Goal: Entertainment & Leisure: Consume media (video, audio)

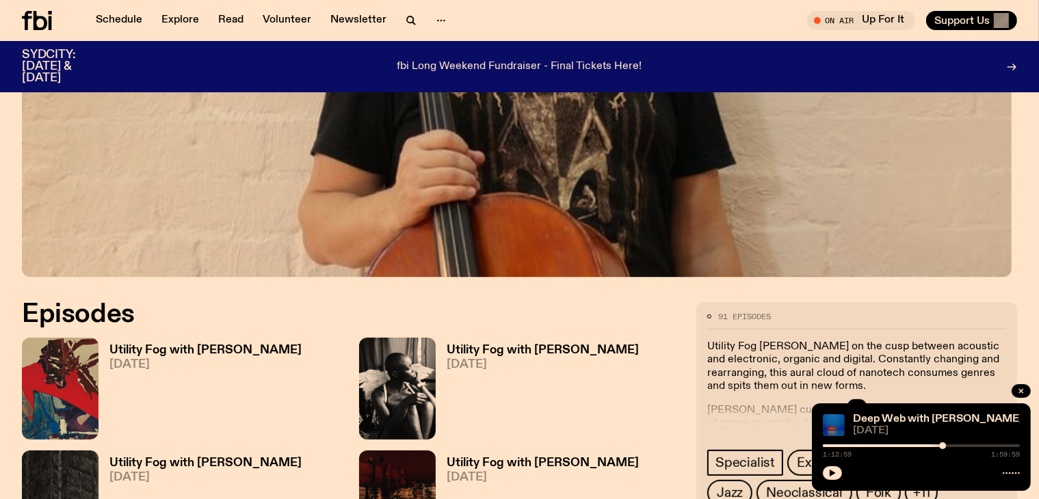
scroll to position [468, 0]
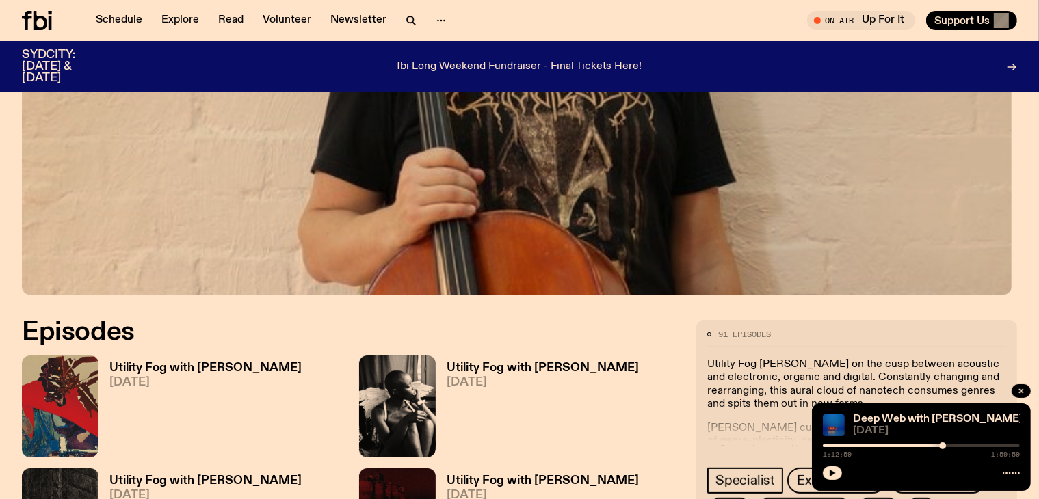
click at [167, 366] on h3 "Utility Fog with [PERSON_NAME]" at bounding box center [205, 368] width 192 height 12
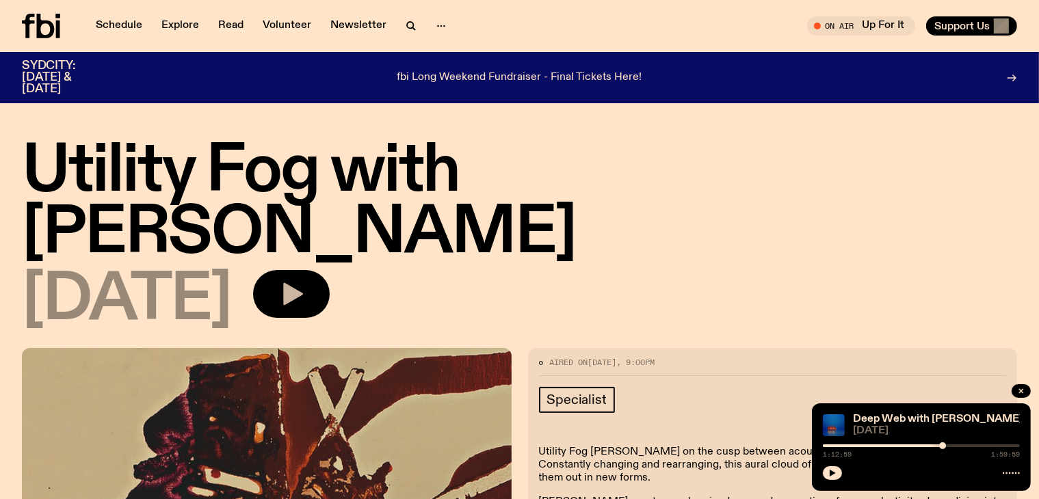
click at [330, 270] on button "button" at bounding box center [291, 294] width 77 height 48
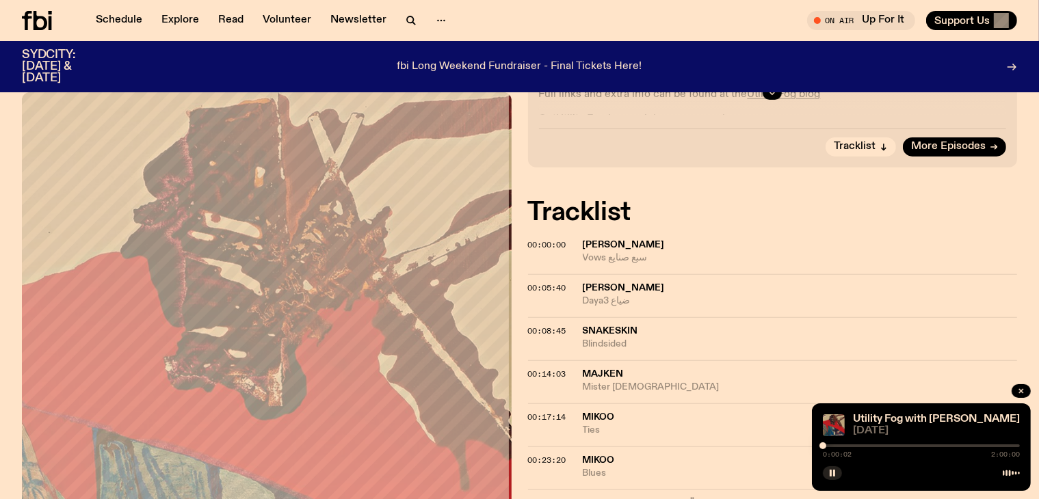
scroll to position [473, 0]
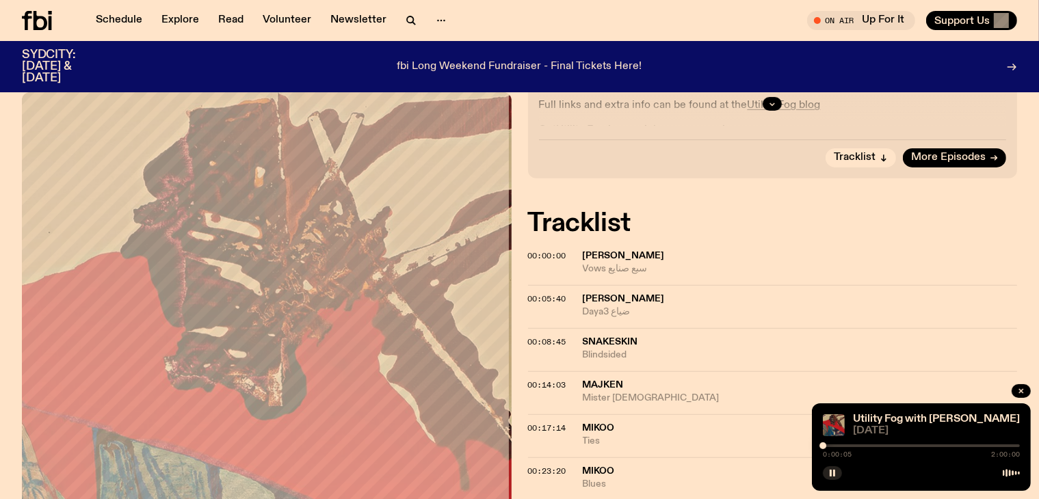
click at [879, 446] on div at bounding box center [921, 446] width 197 height 3
click at [531, 293] on span "00:05:40" at bounding box center [547, 298] width 38 height 11
click at [544, 336] on span "00:08:45" at bounding box center [547, 341] width 38 height 11
click at [851, 447] on div at bounding box center [921, 446] width 197 height 3
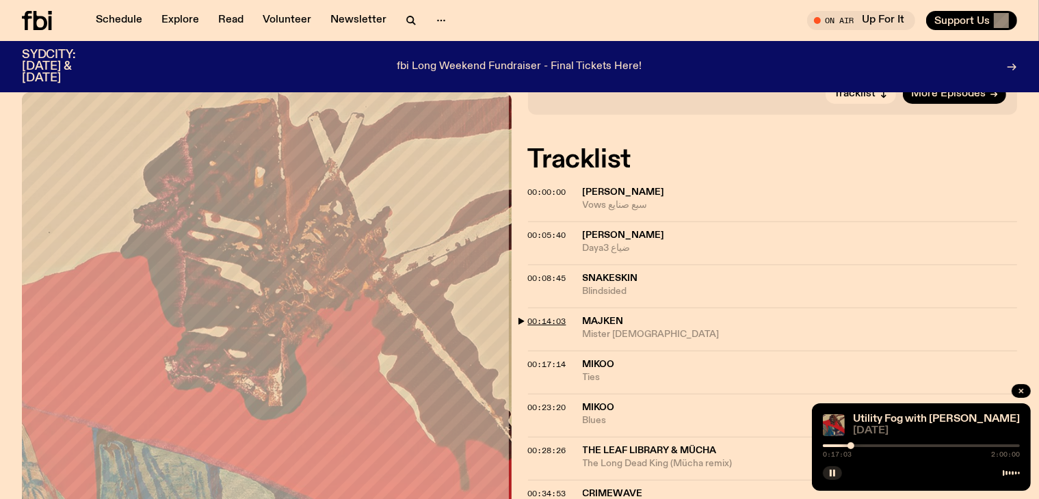
scroll to position [542, 0]
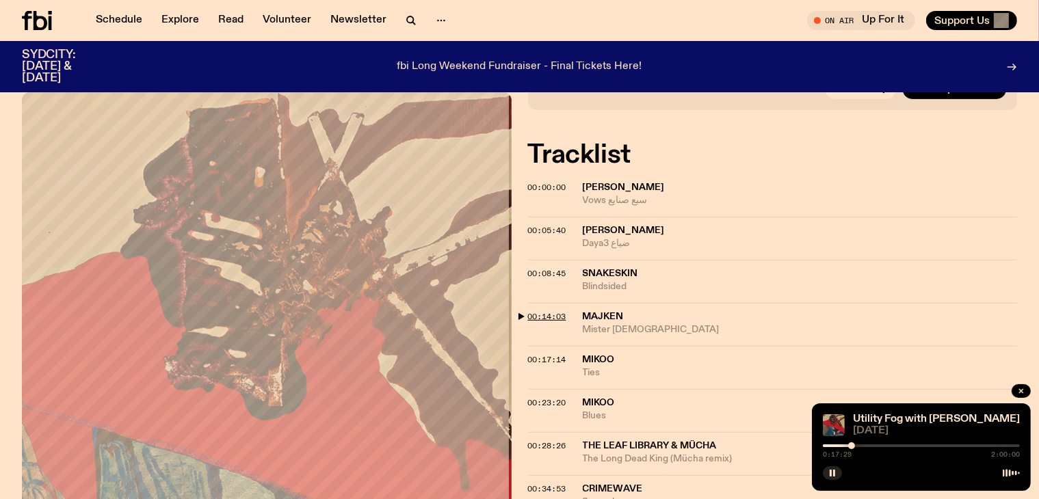
click at [531, 311] on span "00:14:03" at bounding box center [547, 316] width 38 height 11
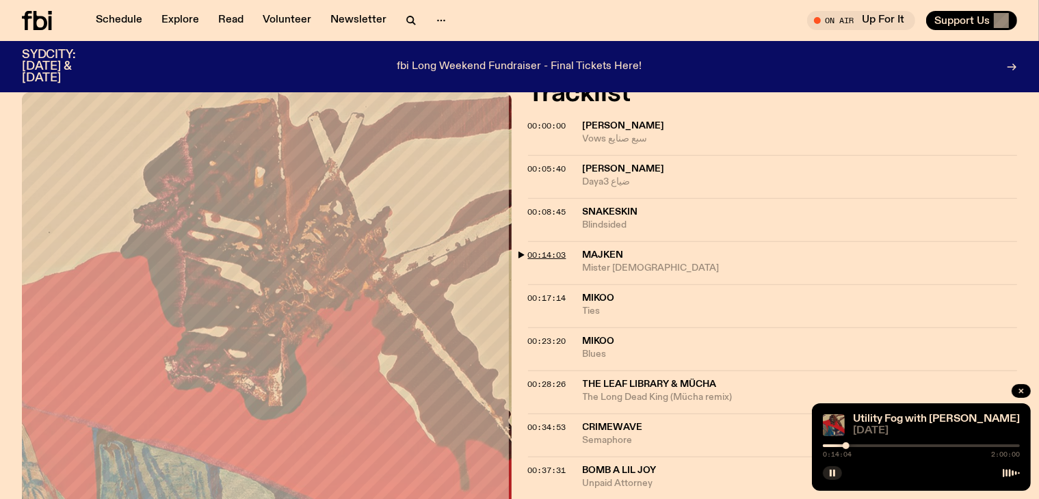
scroll to position [610, 0]
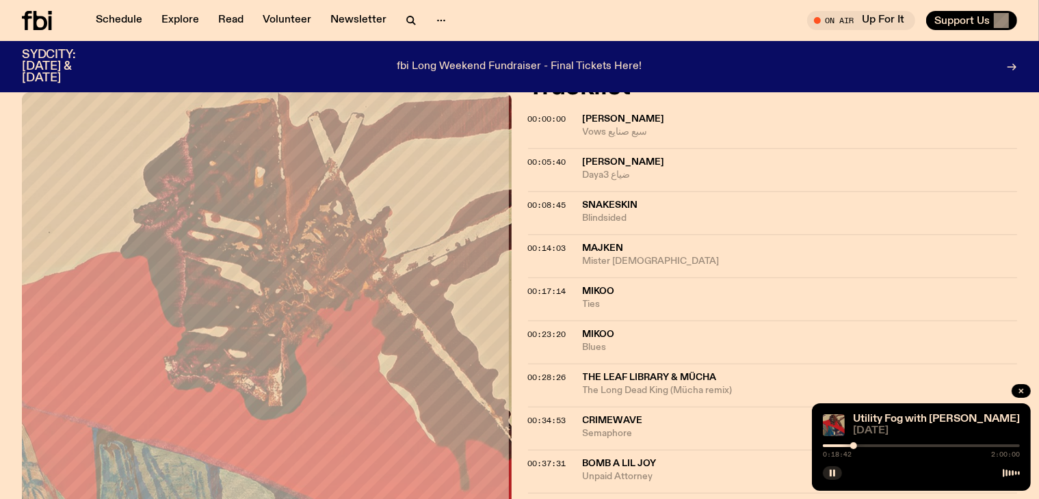
click at [525, 185] on div "Aired on [DATE] 9:00pm Specialist Utility Fog [PERSON_NAME] on the cusp between…" at bounding box center [519, 504] width 1039 height 1555
click at [528, 243] on span "00:14:03" at bounding box center [547, 248] width 38 height 11
click at [529, 286] on span "00:17:14" at bounding box center [547, 291] width 38 height 11
click at [528, 372] on span "00:28:26" at bounding box center [547, 377] width 38 height 11
click at [879, 447] on div "0:28:28 2:00:00" at bounding box center [921, 450] width 197 height 16
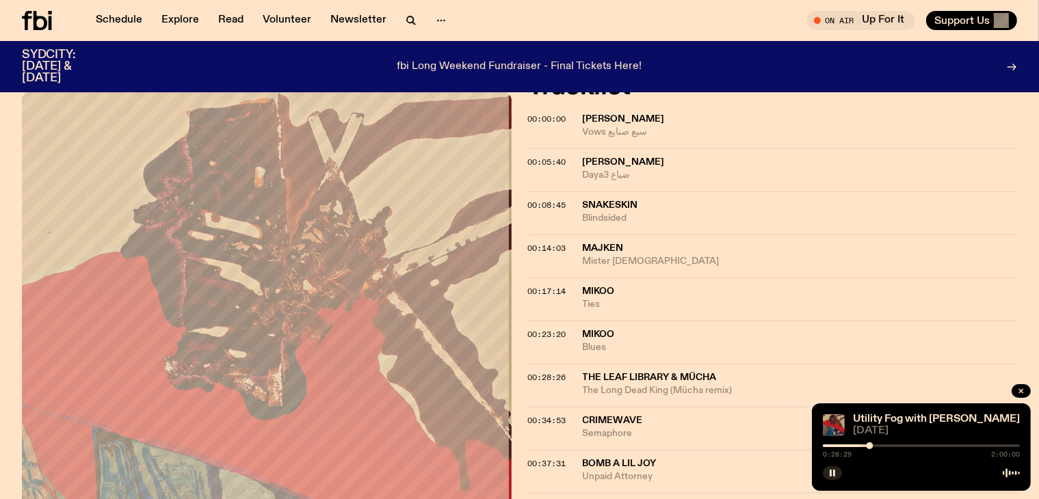
click at [875, 446] on div at bounding box center [921, 446] width 197 height 3
click at [524, 310] on div "Aired on [DATE] 9:00pm Specialist Utility Fog [PERSON_NAME] on the cusp between…" at bounding box center [519, 504] width 1039 height 1555
click at [530, 372] on span "00:28:26" at bounding box center [547, 377] width 38 height 11
click at [528, 415] on span "00:34:53" at bounding box center [547, 420] width 38 height 11
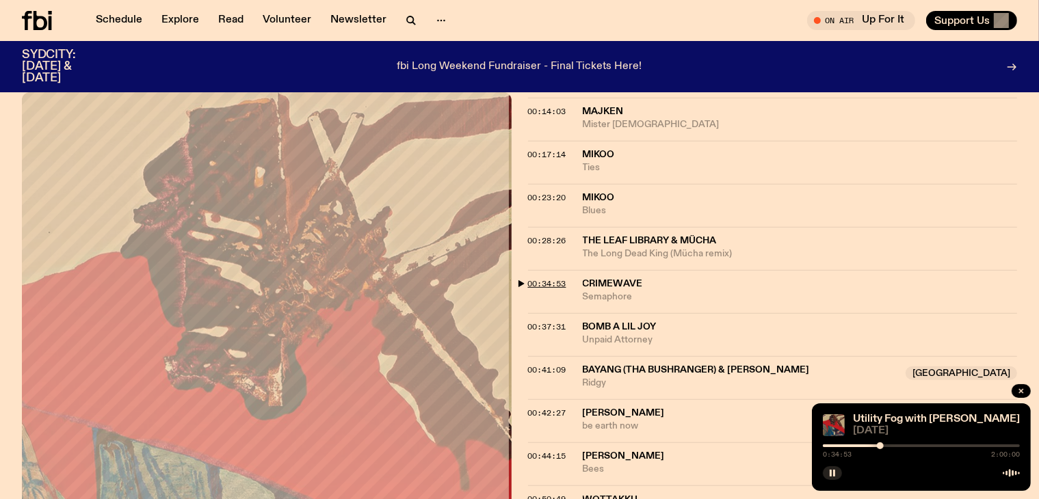
scroll to position [747, 0]
click at [890, 447] on div "0:34:54 2:00:00" at bounding box center [921, 450] width 197 height 16
click at [889, 446] on div at bounding box center [921, 446] width 197 height 3
click at [886, 444] on div at bounding box center [889, 445] width 7 height 7
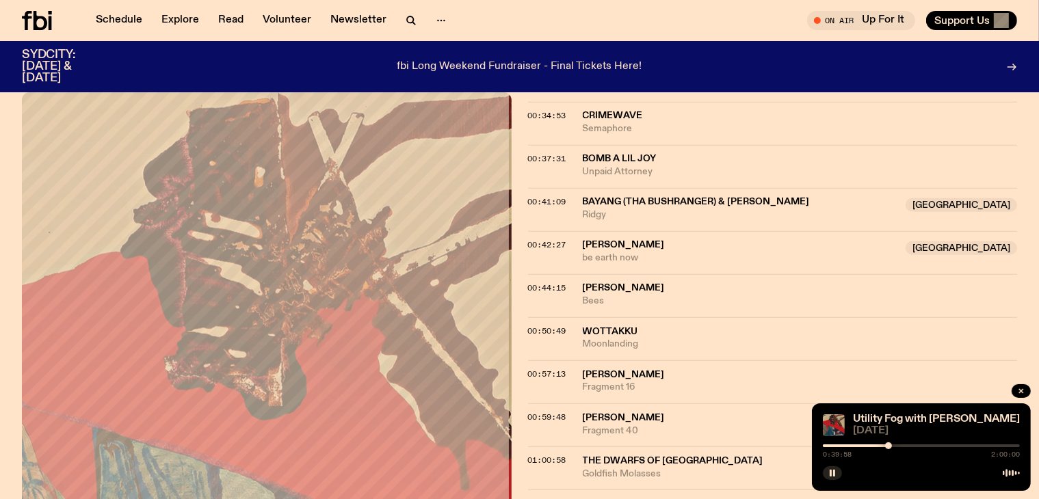
scroll to position [910, 0]
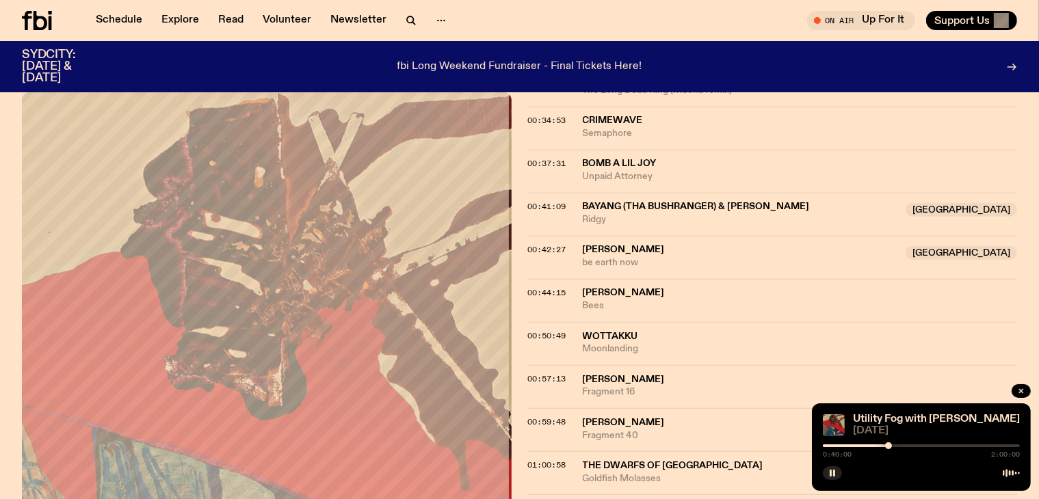
click at [516, 139] on div "Aired on [DATE] 9:00pm Specialist Utility Fog [PERSON_NAME] on the cusp between…" at bounding box center [519, 204] width 1039 height 1555
click at [529, 201] on span "00:41:09" at bounding box center [547, 206] width 38 height 11
click at [529, 244] on span "00:42:27" at bounding box center [547, 249] width 38 height 11
click at [531, 287] on span "00:44:15" at bounding box center [547, 292] width 38 height 11
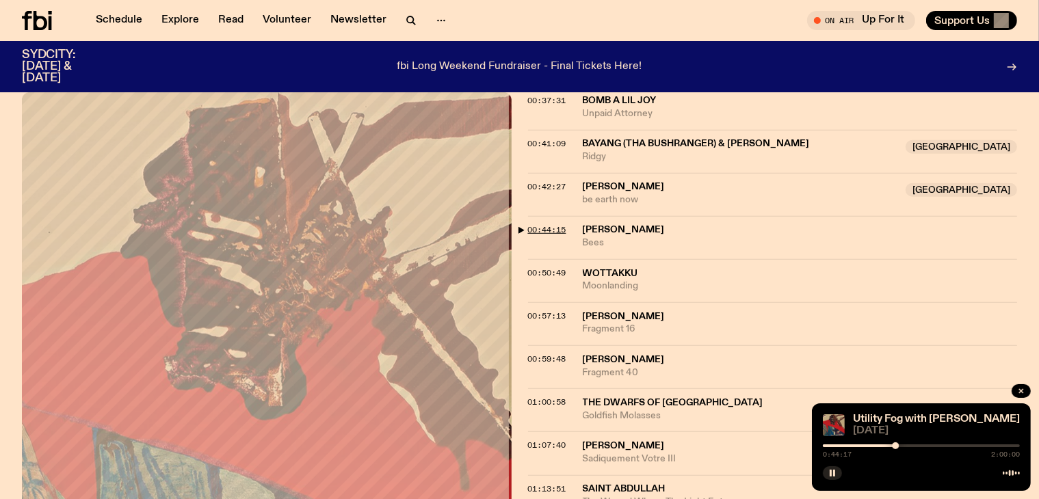
scroll to position [979, 0]
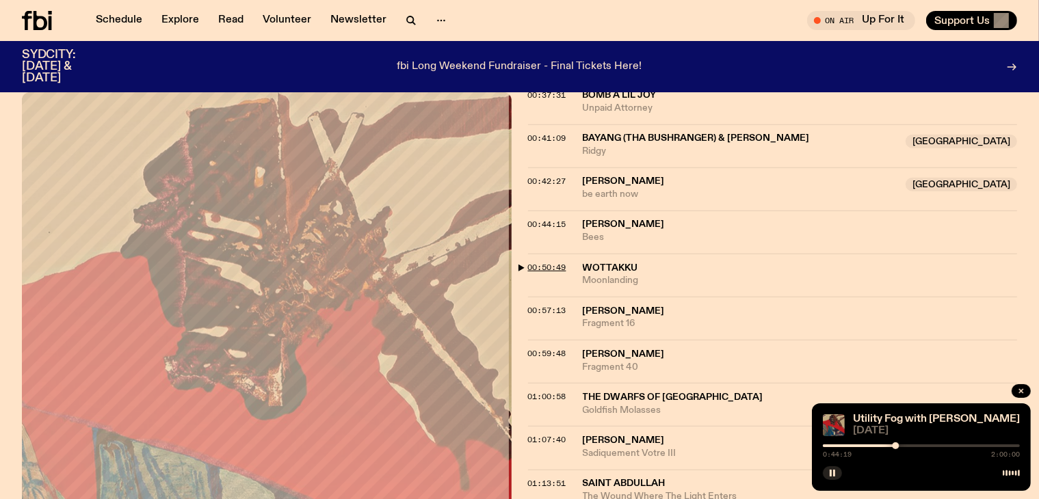
click at [529, 262] on span "00:50:49" at bounding box center [547, 267] width 38 height 11
click at [541, 219] on span "00:44:15" at bounding box center [547, 224] width 38 height 11
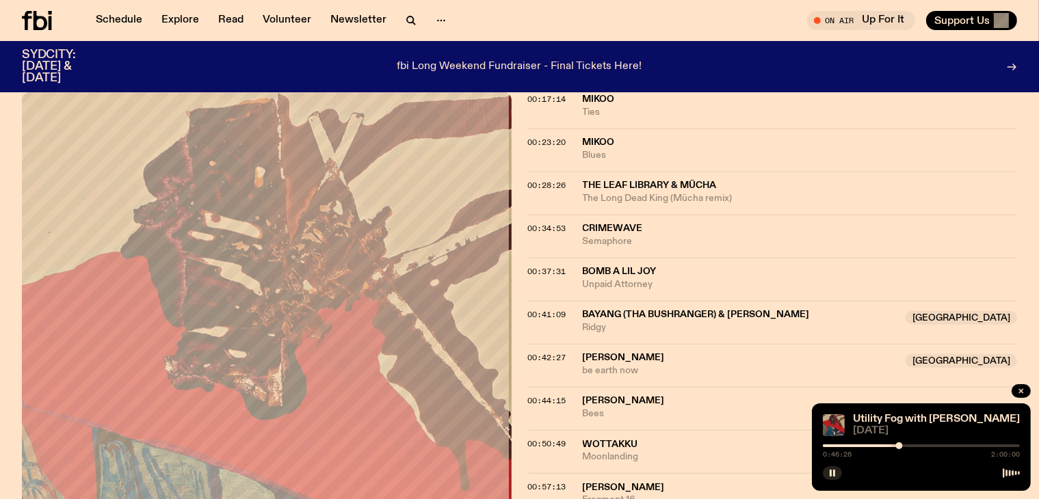
scroll to position [842, 0]
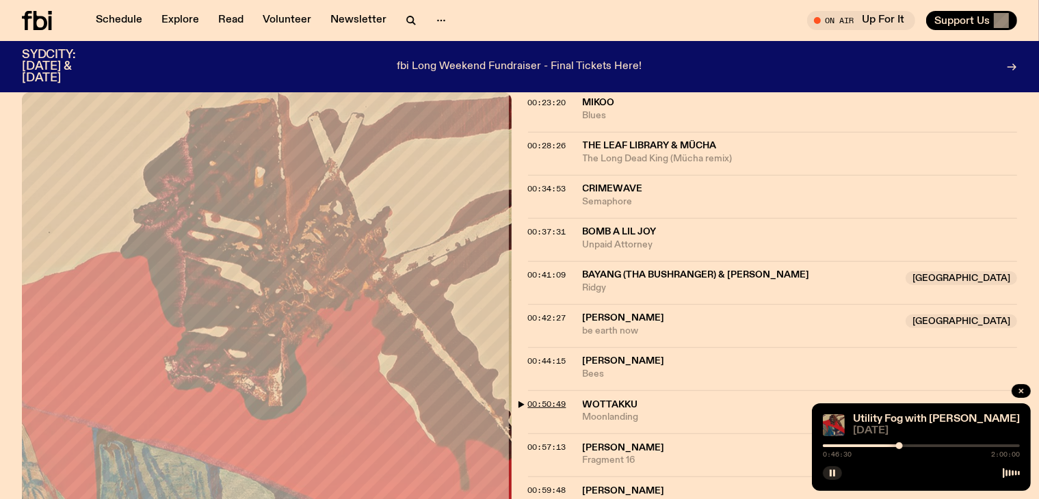
click at [535, 399] on span "00:50:49" at bounding box center [547, 404] width 38 height 11
click at [540, 442] on span "00:57:13" at bounding box center [547, 447] width 38 height 11
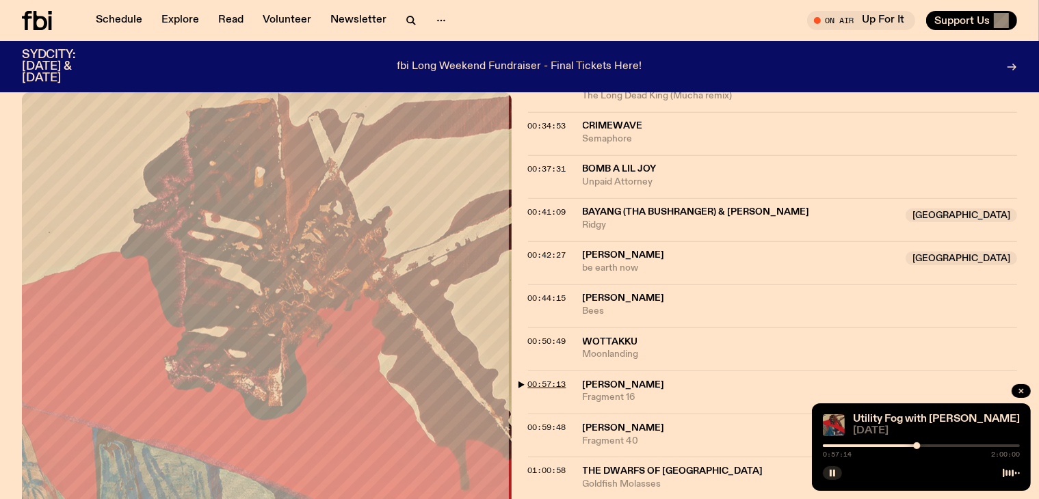
scroll to position [910, 0]
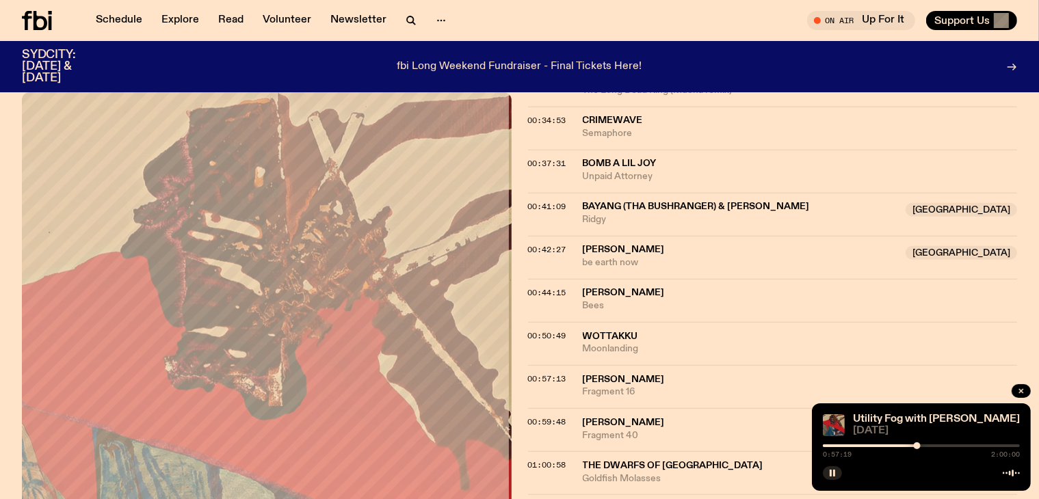
drag, startPoint x: 706, startPoint y: 310, endPoint x: 584, endPoint y: 306, distance: 122.5
click at [584, 365] on div "00:57:13 [PERSON_NAME] Fragment 16" at bounding box center [773, 386] width 490 height 43
copy span "[PERSON_NAME]"
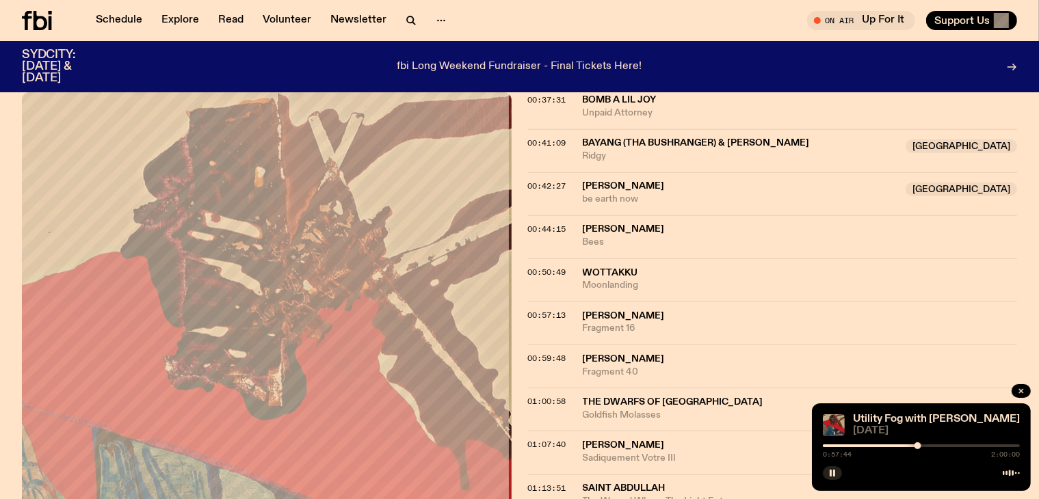
scroll to position [979, 0]
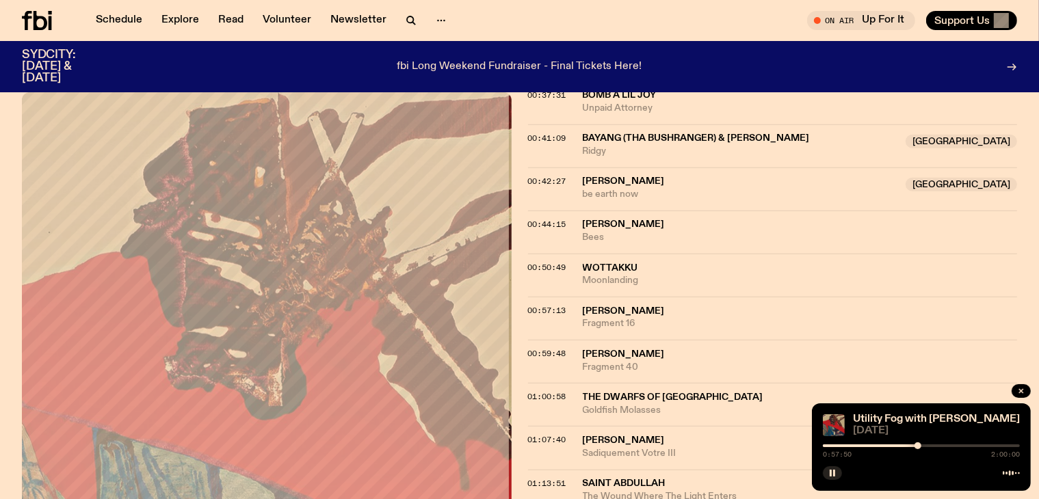
click at [921, 445] on div at bounding box center [921, 446] width 197 height 3
click at [931, 449] on div "0:59:56 2:00:00" at bounding box center [921, 450] width 197 height 16
click at [929, 444] on div "0:59:57 2:00:00" at bounding box center [921, 450] width 197 height 16
click at [932, 447] on div at bounding box center [921, 446] width 197 height 3
click at [528, 391] on span "01:00:58" at bounding box center [547, 396] width 38 height 11
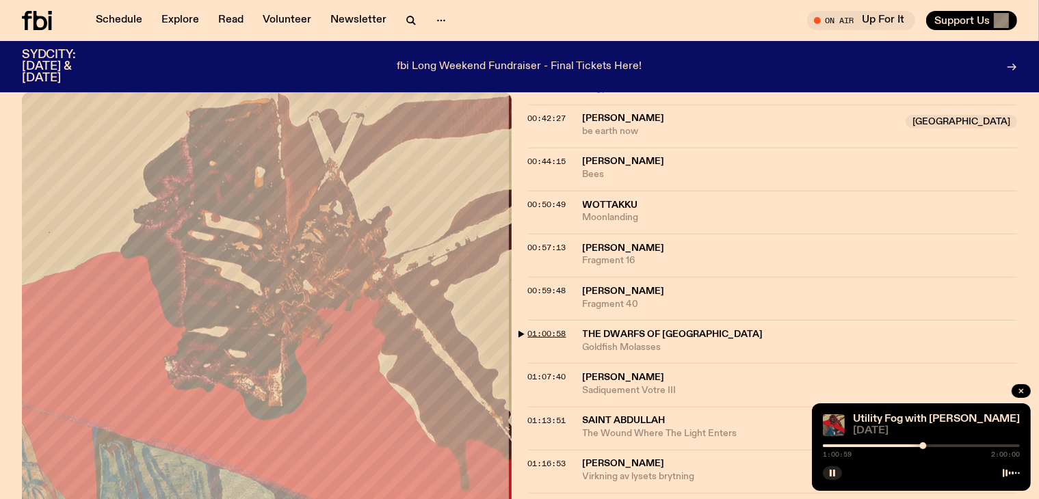
scroll to position [1047, 0]
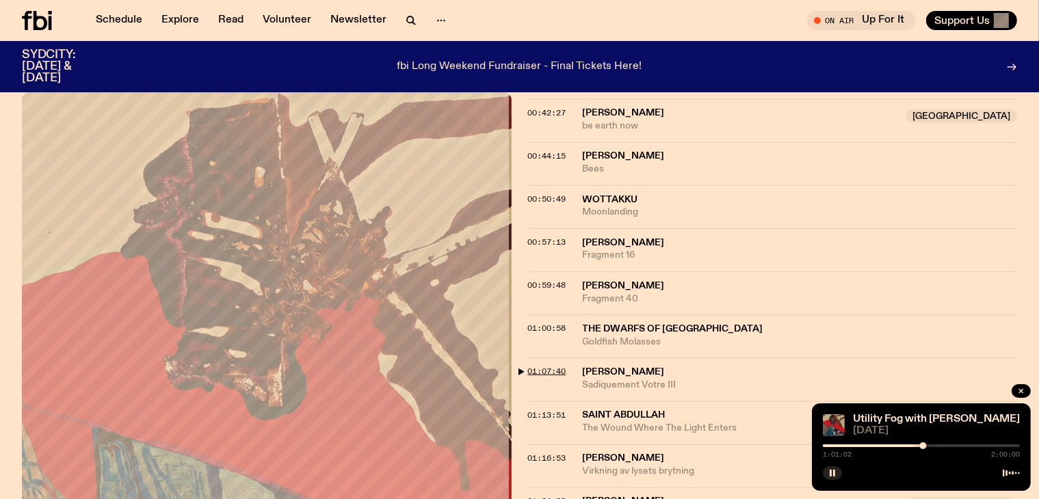
click at [531, 366] on span "01:07:40" at bounding box center [547, 371] width 38 height 11
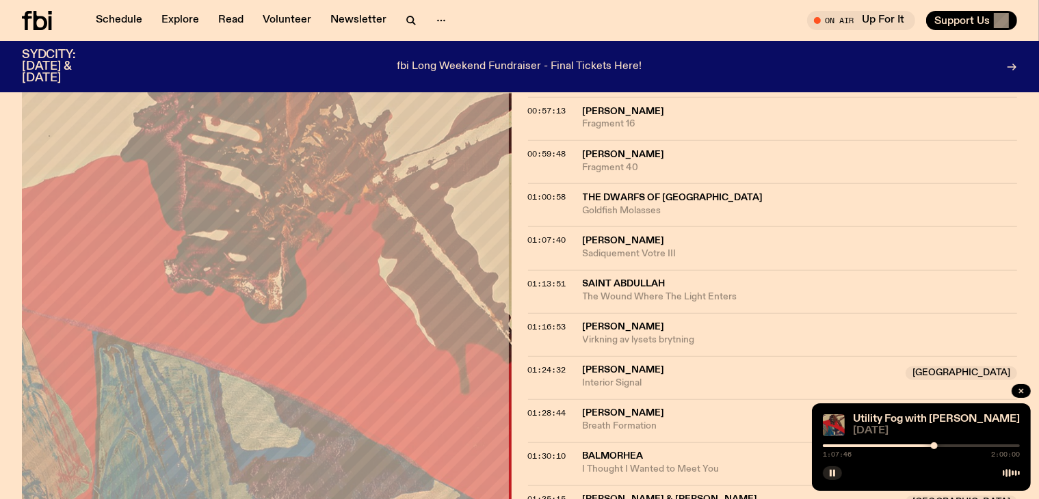
scroll to position [1184, 0]
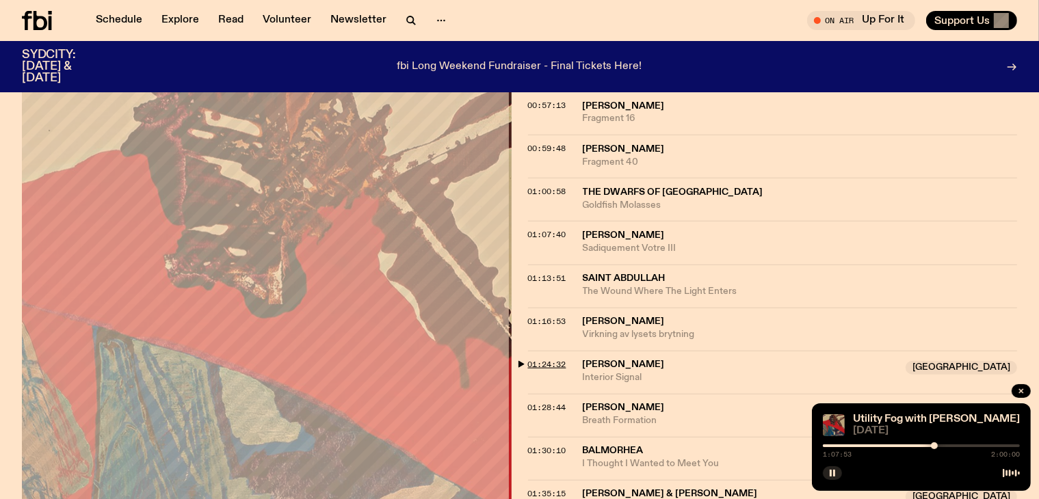
click at [551, 351] on div "01:24:32 [PERSON_NAME] NSW Interior [GEOGRAPHIC_DATA]" at bounding box center [773, 372] width 490 height 43
click at [938, 445] on div at bounding box center [921, 446] width 197 height 3
click at [546, 359] on span "01:24:32" at bounding box center [547, 364] width 38 height 11
click at [968, 447] on div at bounding box center [921, 446] width 197 height 3
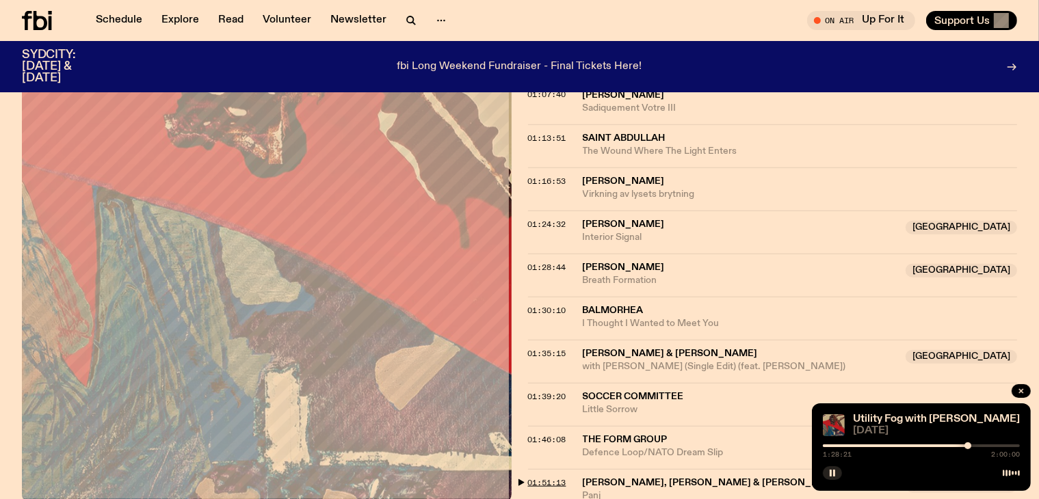
scroll to position [1321, 0]
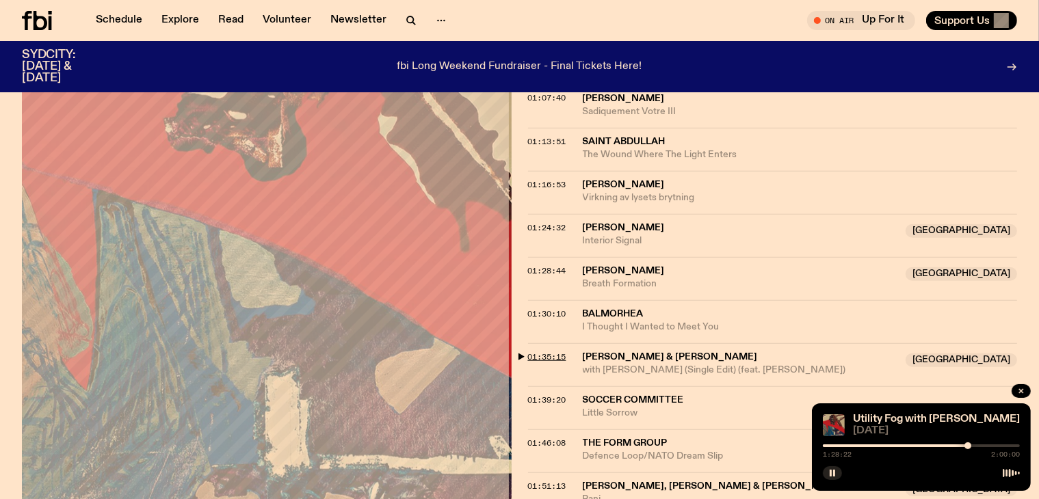
click at [529, 352] on span "01:35:15" at bounding box center [547, 357] width 38 height 11
